Goal: Use online tool/utility: Utilize a website feature to perform a specific function

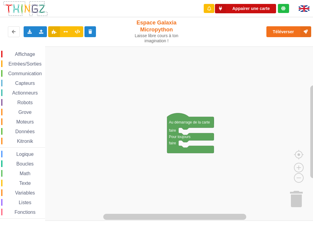
click at [245, 10] on button "Appairer une carte" at bounding box center [245, 8] width 61 height 9
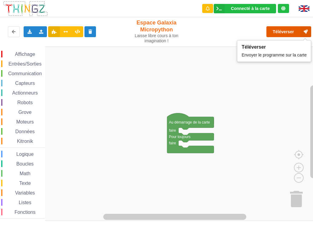
click at [273, 31] on button "Téléverser" at bounding box center [288, 31] width 45 height 11
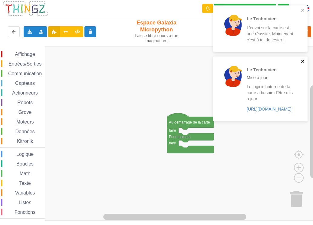
drag, startPoint x: 304, startPoint y: 63, endPoint x: 304, endPoint y: 55, distance: 7.9
click at [304, 62] on icon "close" at bounding box center [303, 61] width 4 height 5
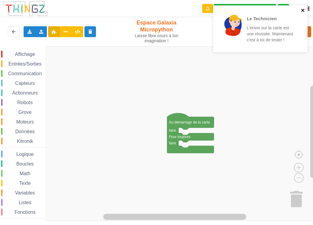
click at [302, 12] on icon "close" at bounding box center [303, 10] width 4 height 5
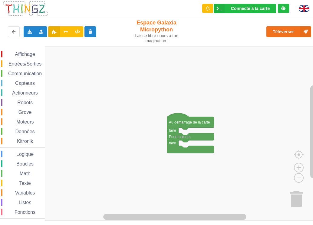
click at [85, 139] on rect "Espace de travail de Blocky" at bounding box center [158, 134] width 317 height 175
click at [45, 34] on div "Importer un assemblage de blocs Importer du code Python" at bounding box center [41, 31] width 12 height 11
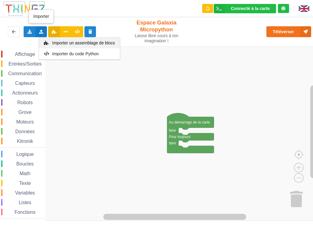
click at [88, 43] on span "Importer un assemblage de blocs" at bounding box center [83, 43] width 63 height 5
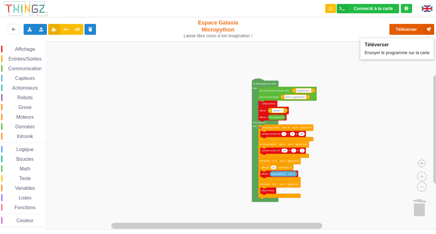
click at [312, 27] on button "Téléverser" at bounding box center [411, 29] width 45 height 11
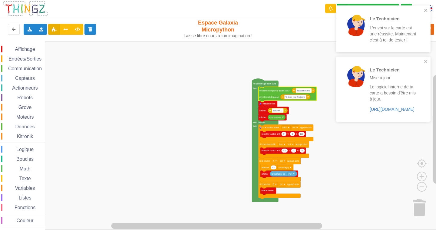
click at [307, 92] on input "lasupertechno" at bounding box center [304, 90] width 16 height 4
type input "NETGEAR38"
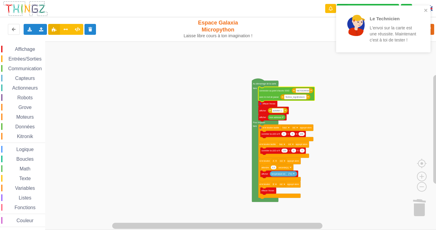
click at [299, 96] on text "Techno_legr@ndsom" at bounding box center [294, 97] width 19 height 2
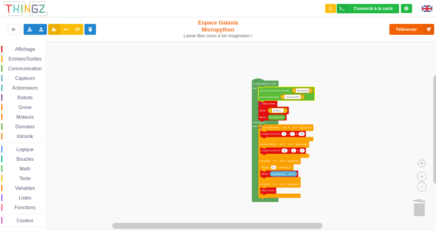
type input "joyoustuba995"
click at [312, 31] on button "Téléverser" at bounding box center [411, 29] width 45 height 11
